Goal: Navigation & Orientation: Find specific page/section

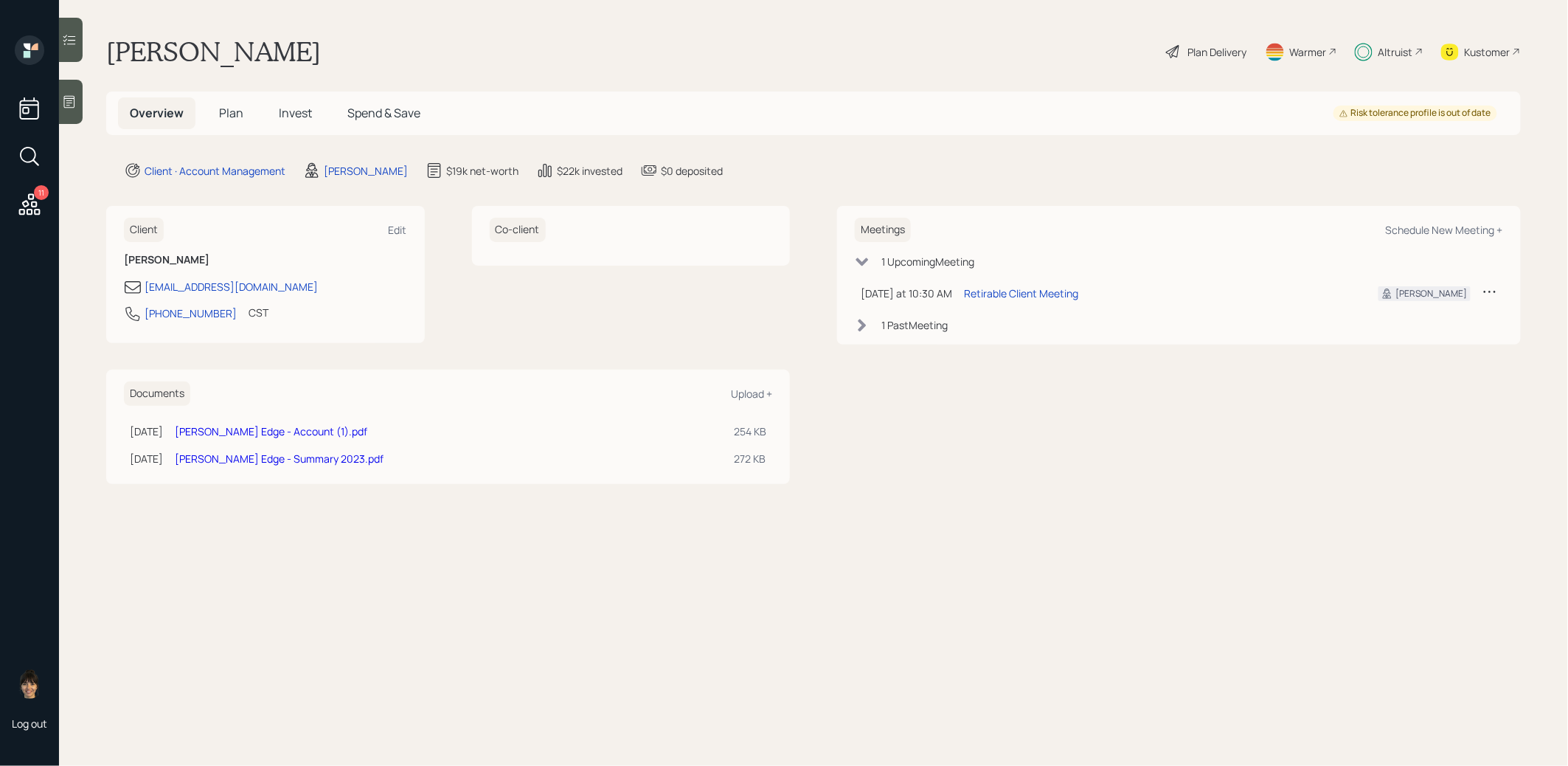
click at [1306, 49] on div "Warmer" at bounding box center [1308, 51] width 37 height 16
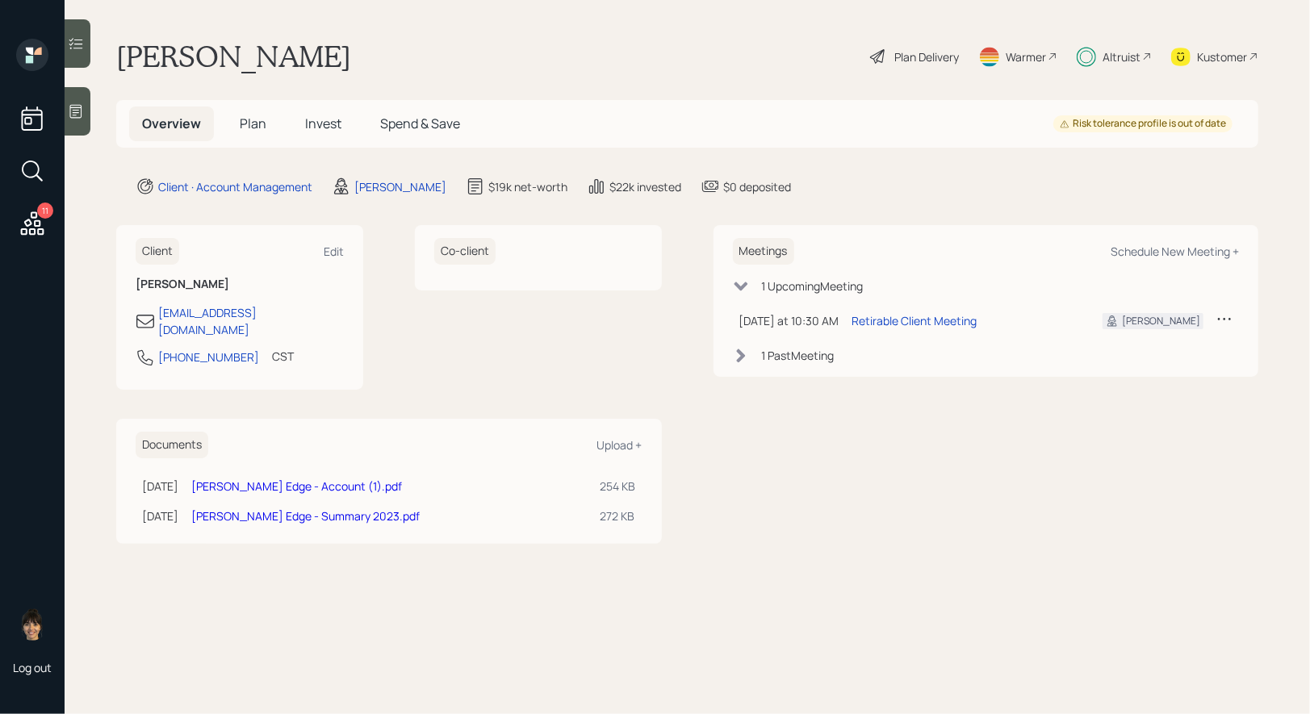
click at [254, 116] on span "Plan" at bounding box center [253, 124] width 27 height 18
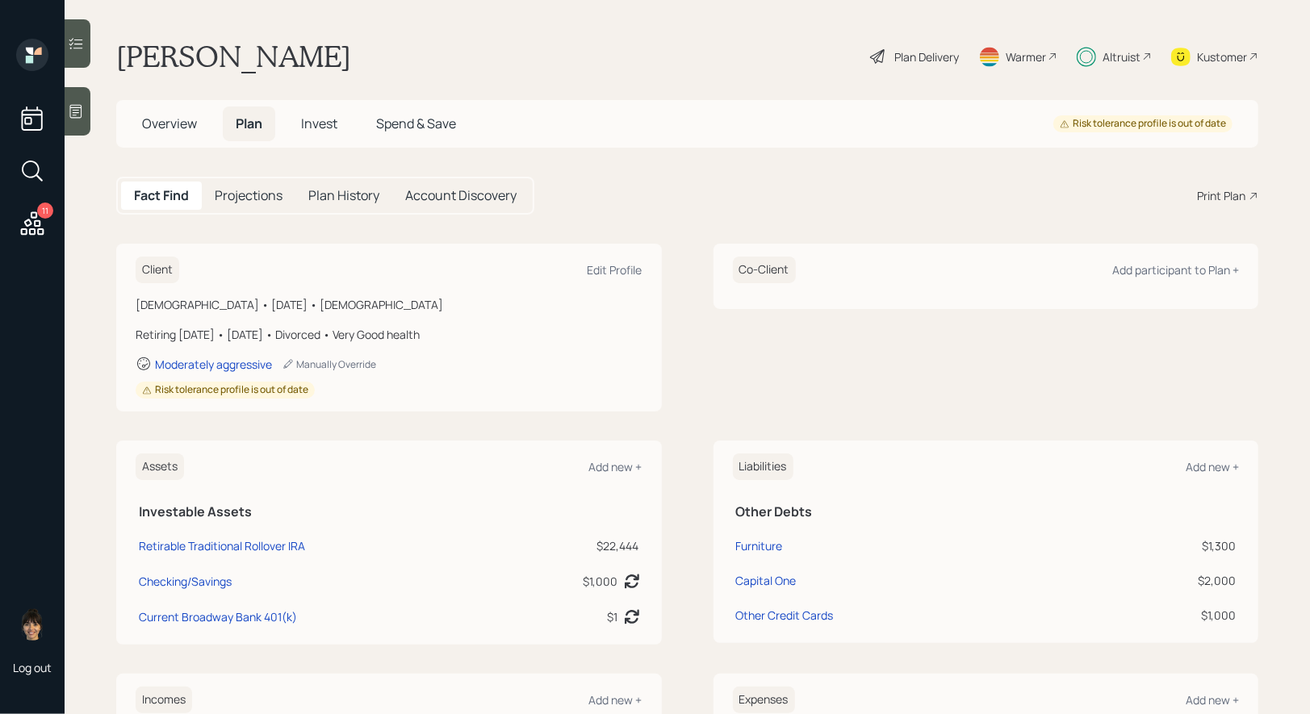
click at [316, 127] on span "Invest" at bounding box center [319, 124] width 36 height 18
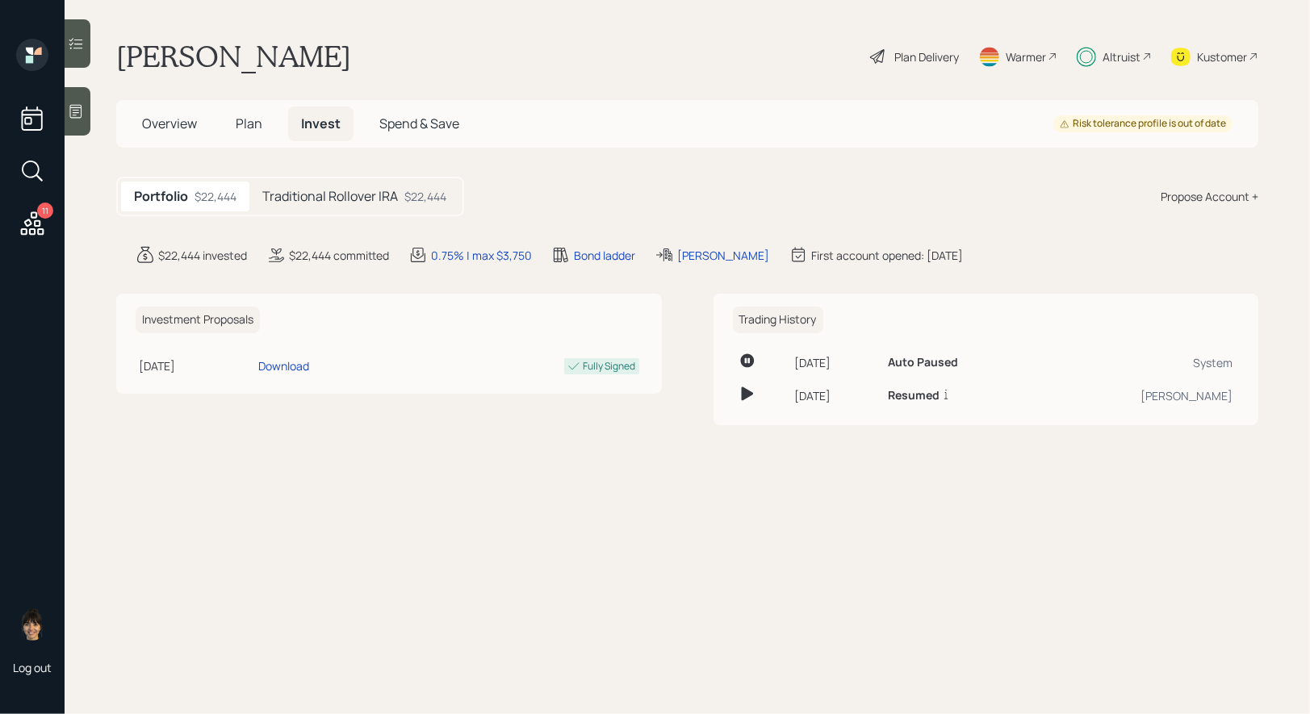
click at [311, 189] on h5 "Traditional Rollover IRA" at bounding box center [330, 196] width 136 height 15
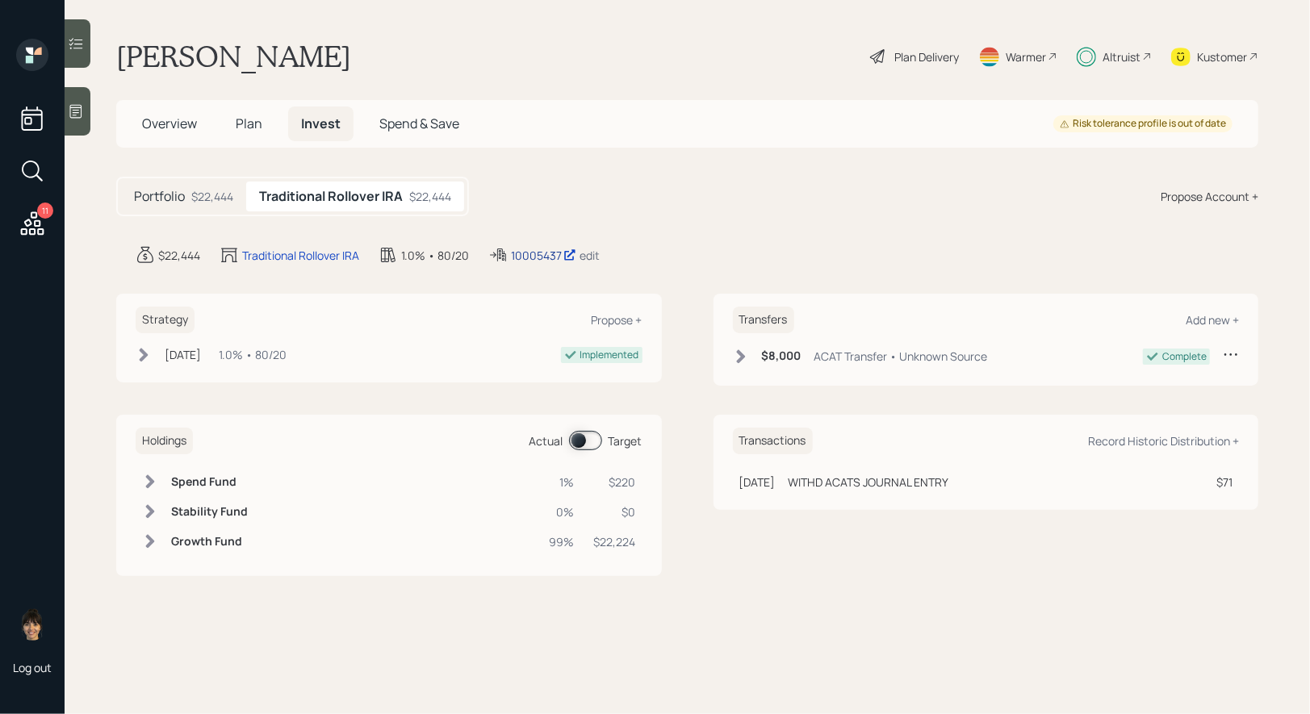
click at [546, 253] on div "10005437" at bounding box center [543, 255] width 65 height 17
click at [34, 226] on icon at bounding box center [32, 223] width 29 height 29
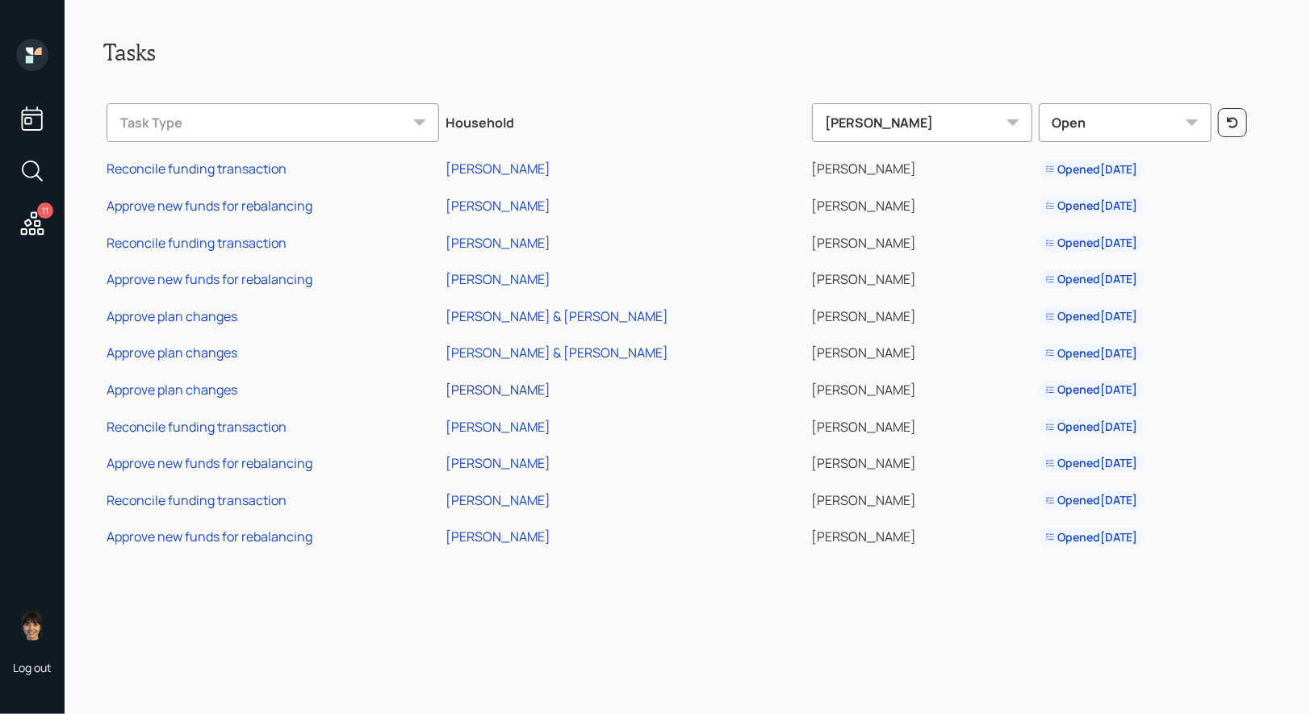
click at [538, 386] on div "[PERSON_NAME]" at bounding box center [498, 390] width 105 height 18
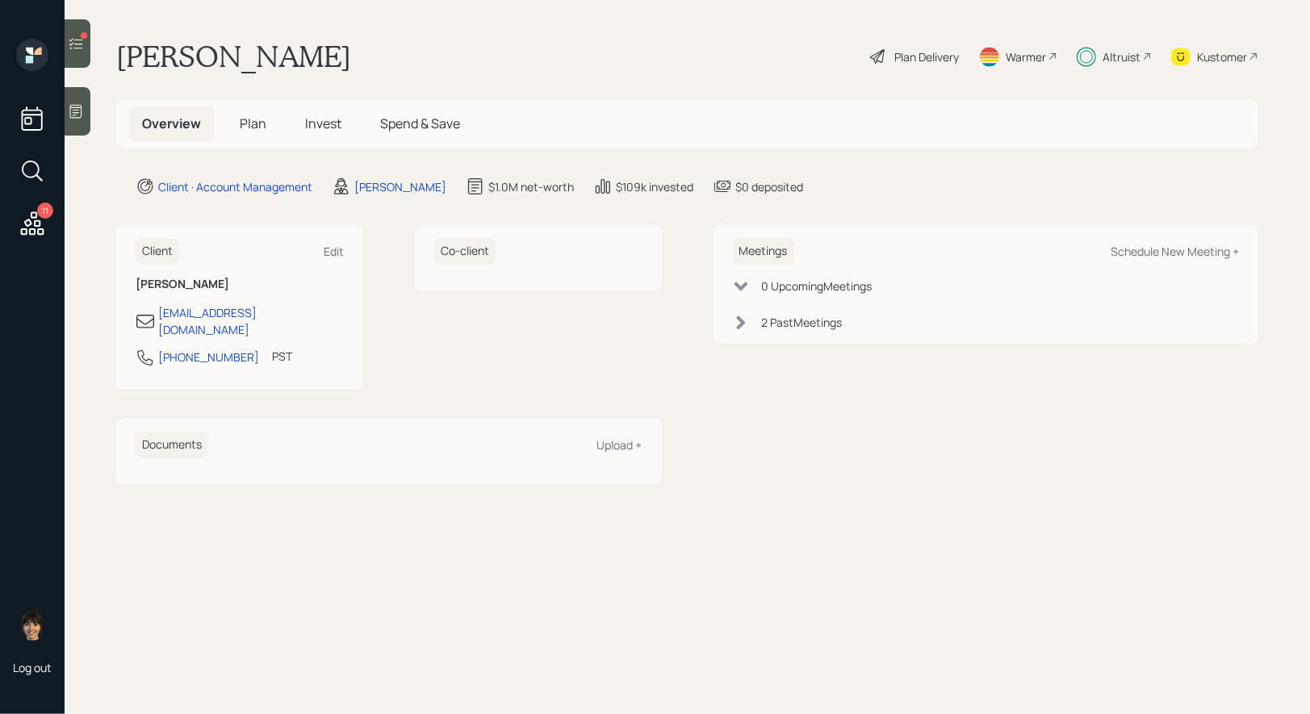
click at [324, 123] on span "Invest" at bounding box center [323, 124] width 36 height 18
